Goal: Information Seeking & Learning: Understand process/instructions

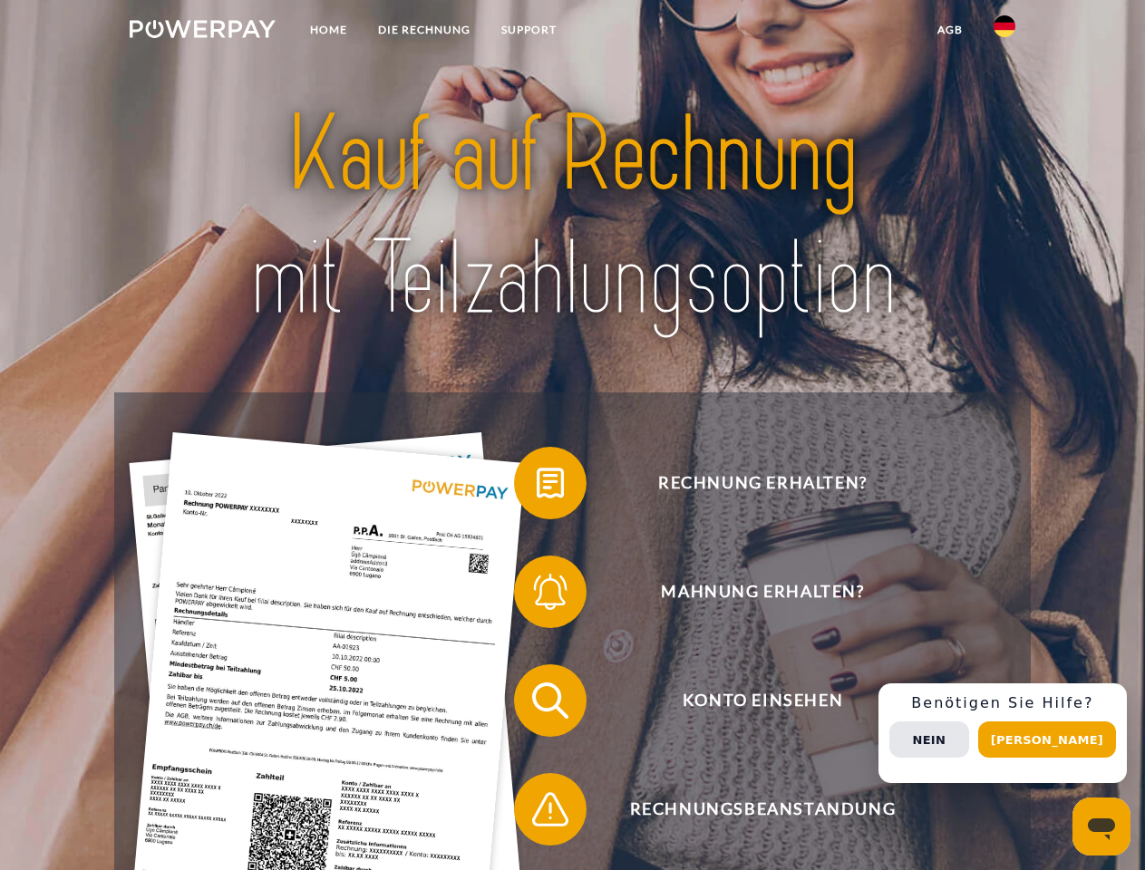
click at [202, 32] on img at bounding box center [203, 29] width 146 height 18
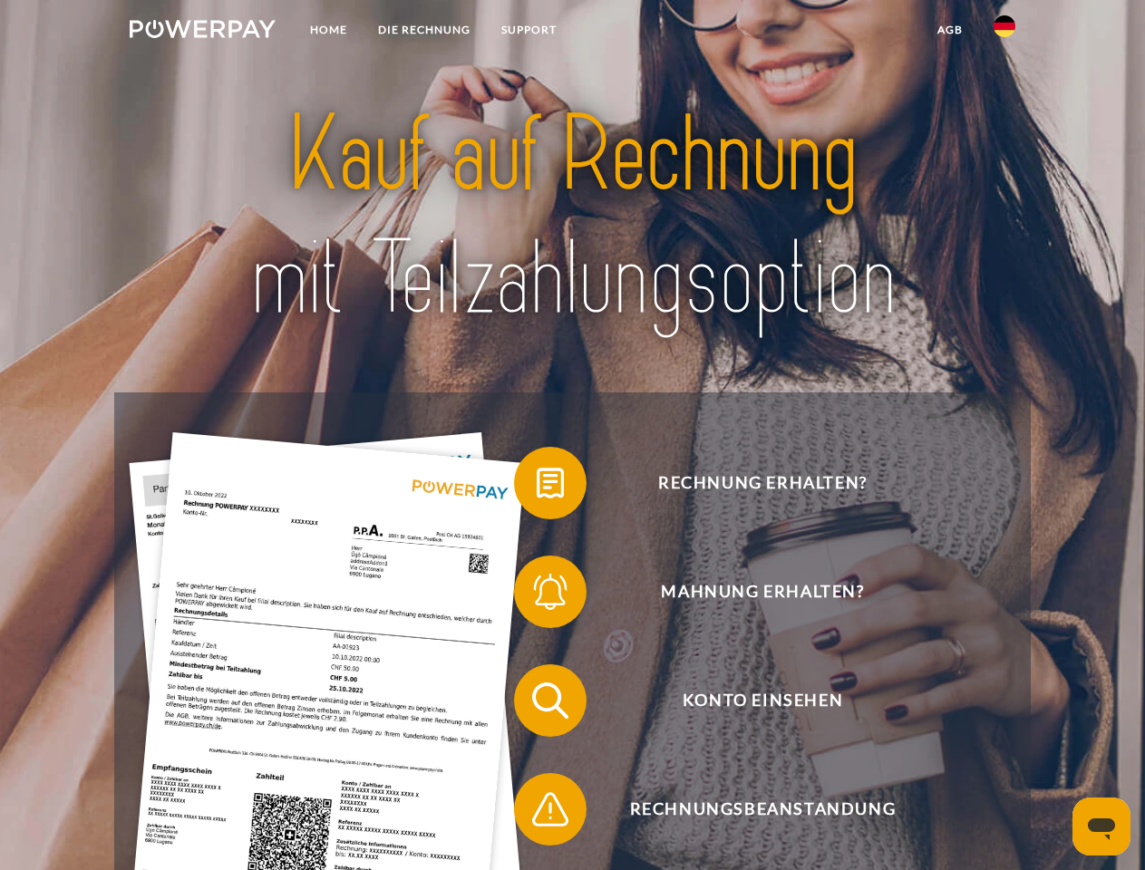
click at [1004, 32] on img at bounding box center [1005, 26] width 22 height 22
click at [949, 30] on link "agb" at bounding box center [950, 30] width 56 height 33
click at [537, 487] on span at bounding box center [523, 483] width 91 height 91
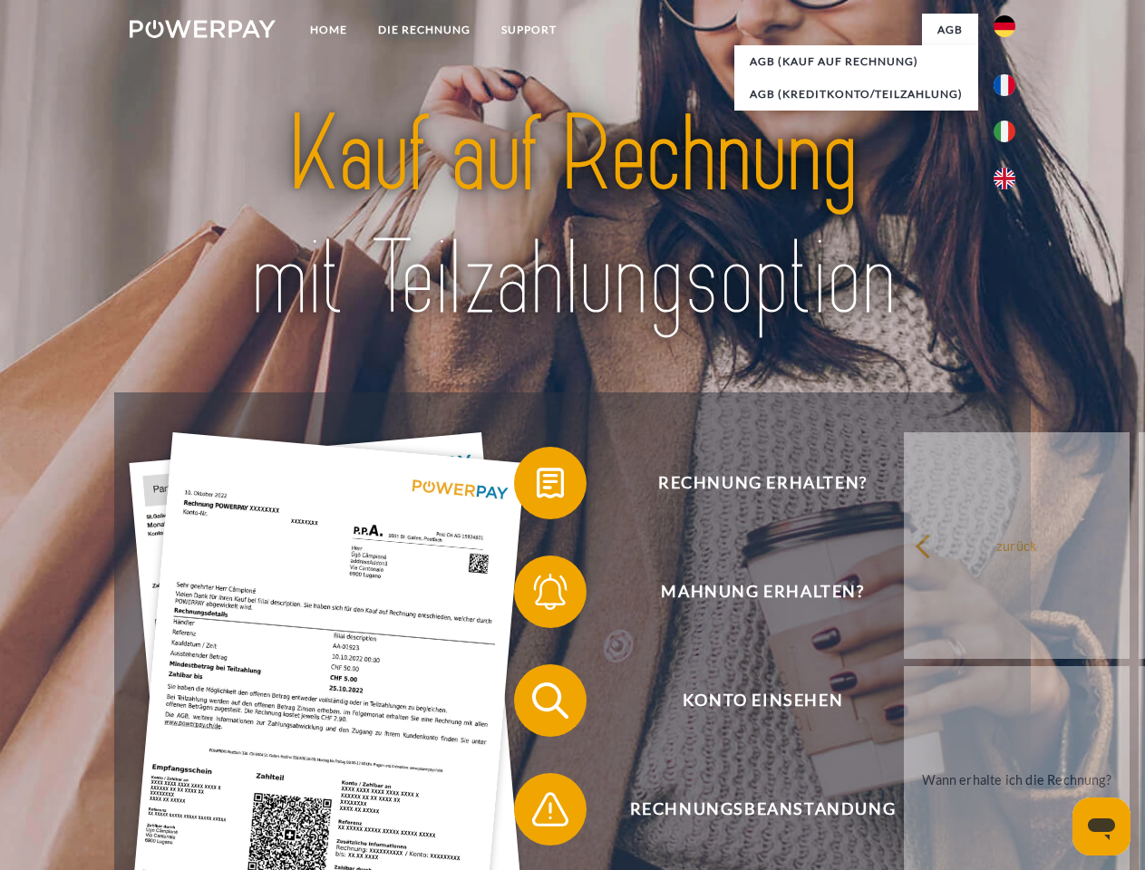
click at [537, 596] on span at bounding box center [523, 592] width 91 height 91
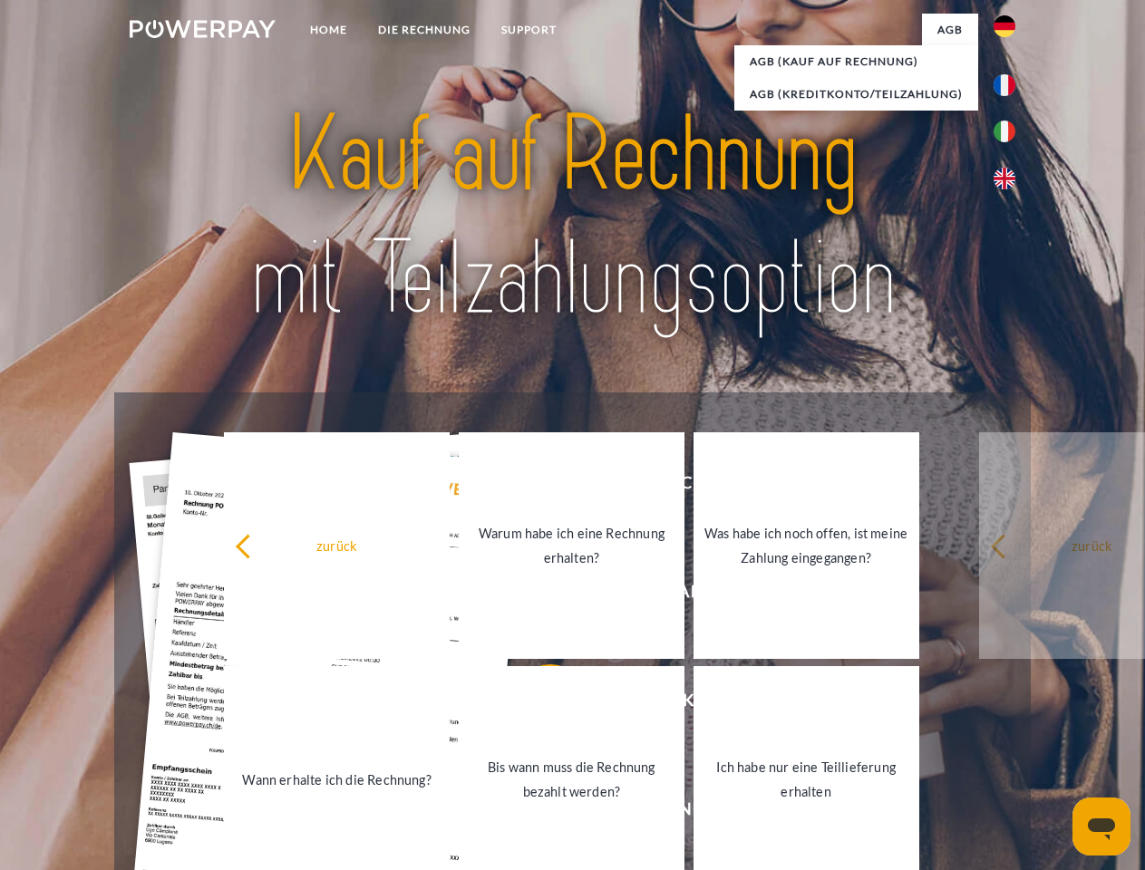
click at [537, 704] on link "Bis wann muss die Rechnung bezahlt werden?" at bounding box center [572, 779] width 226 height 227
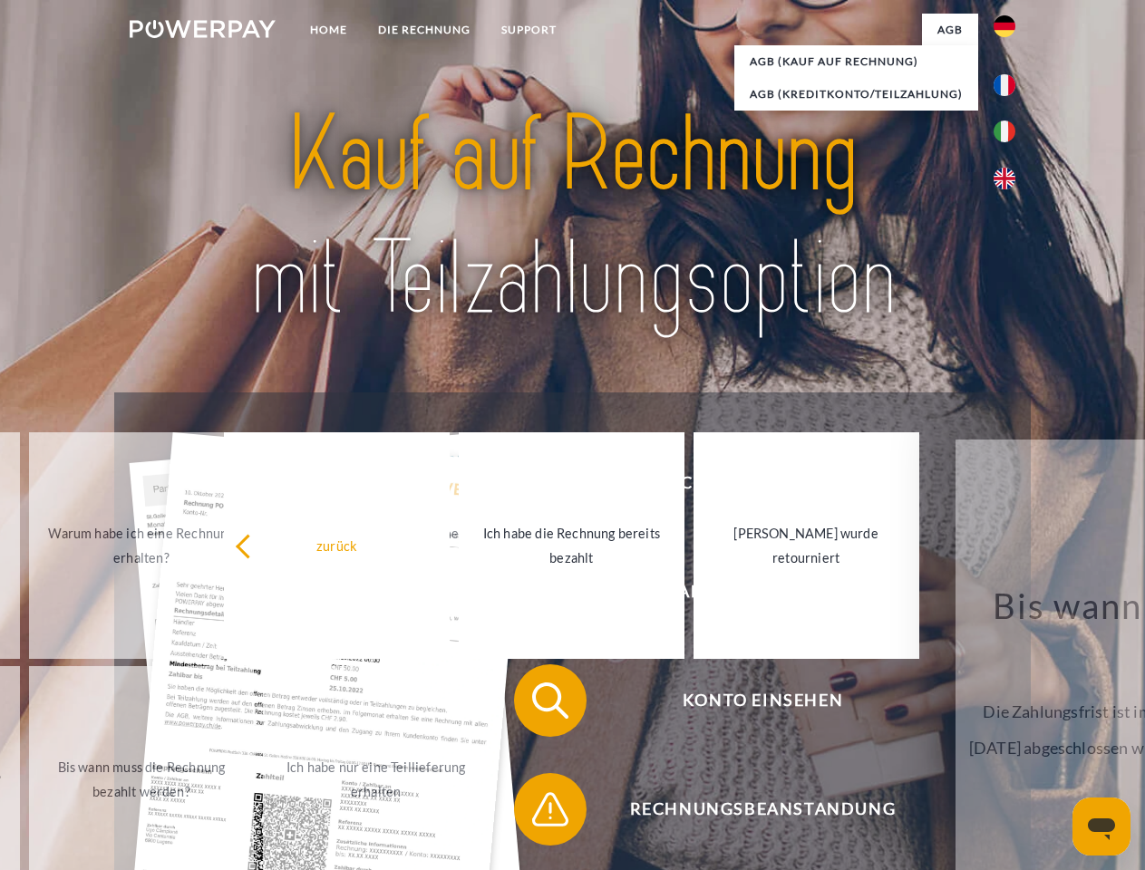
click at [537, 813] on span at bounding box center [523, 809] width 91 height 91
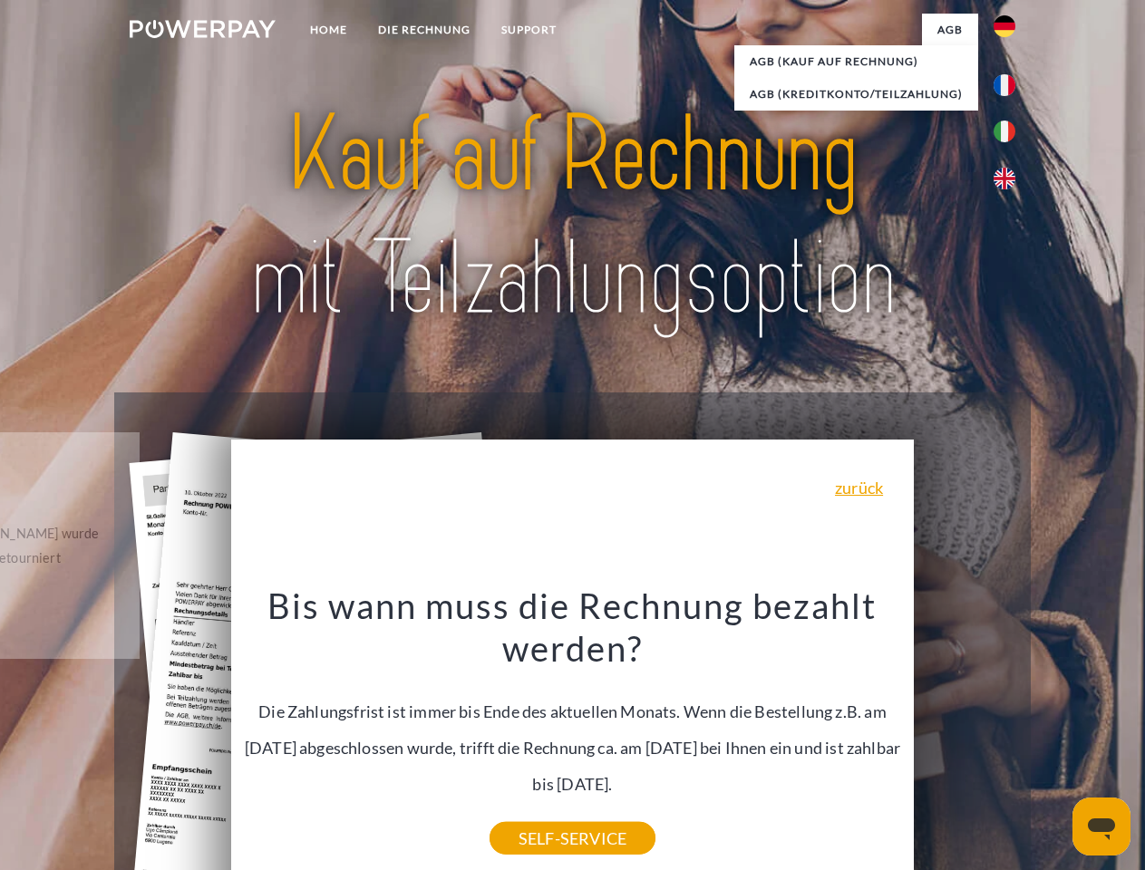
click at [1009, 733] on div "Rechnung erhalten? Mahnung erhalten? Konto einsehen" at bounding box center [572, 755] width 916 height 725
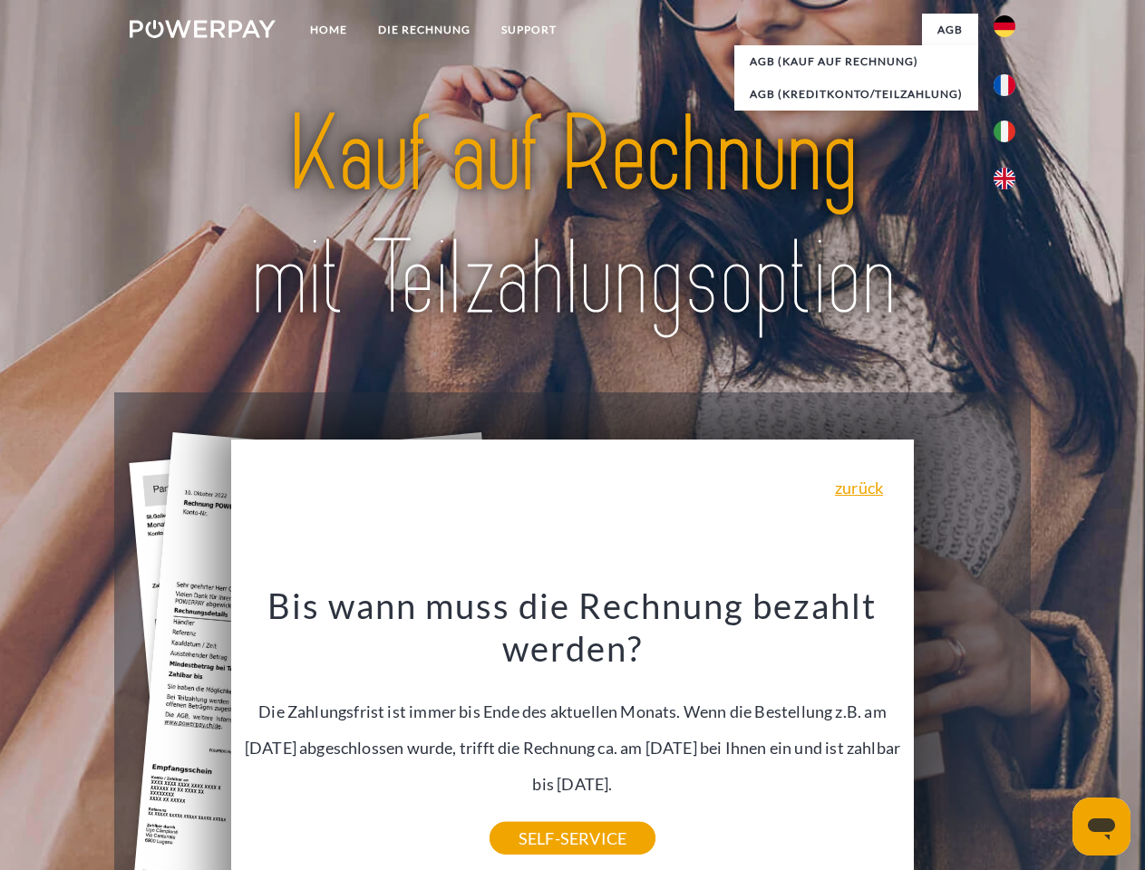
click at [965, 737] on span "Konto einsehen" at bounding box center [762, 701] width 444 height 73
click at [1053, 740] on header "Home DIE RECHNUNG SUPPORT" at bounding box center [572, 626] width 1145 height 1252
